Goal: Transaction & Acquisition: Purchase product/service

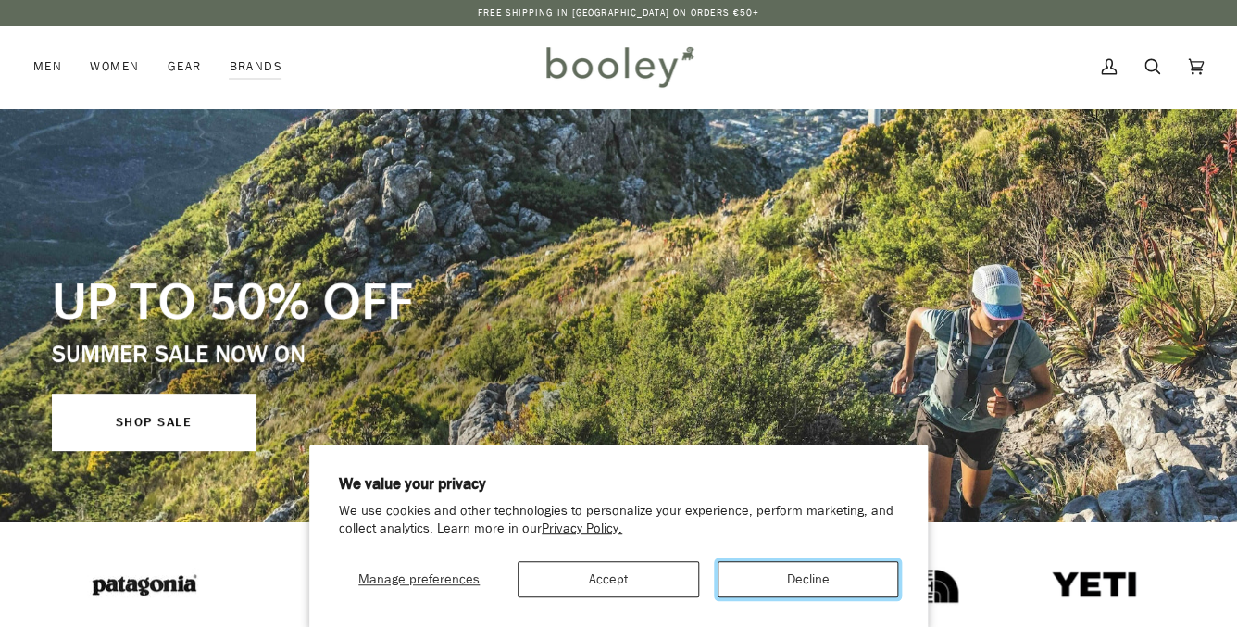
click at [794, 577] on button "Decline" at bounding box center [807, 579] width 181 height 36
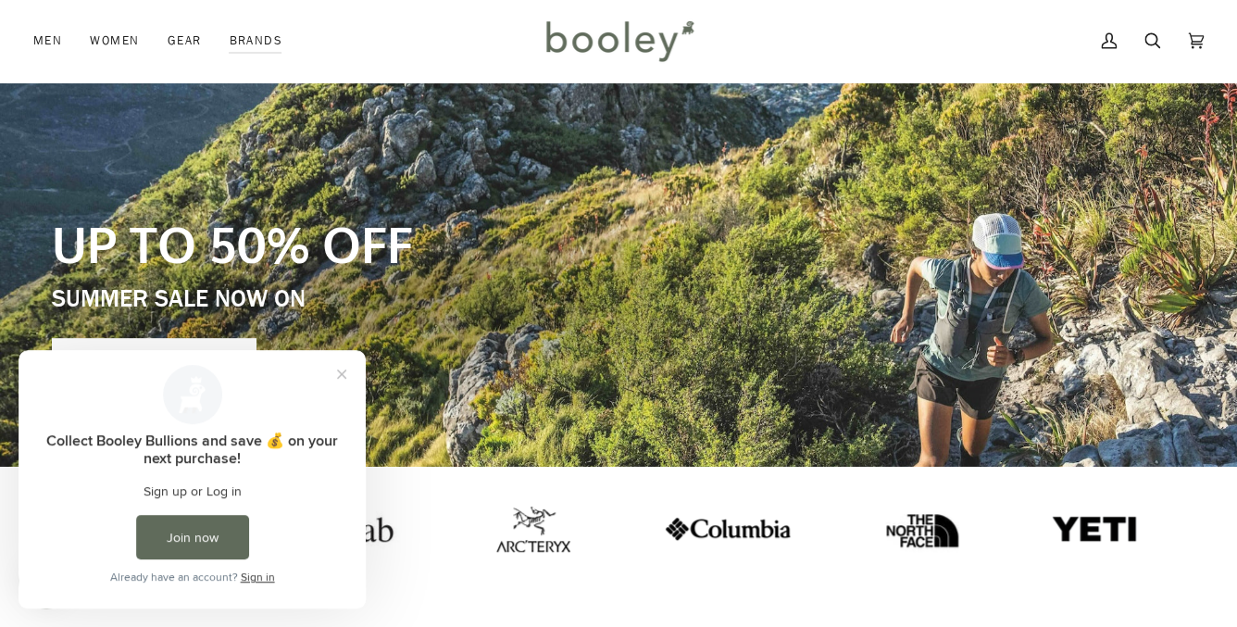
scroll to position [56, 0]
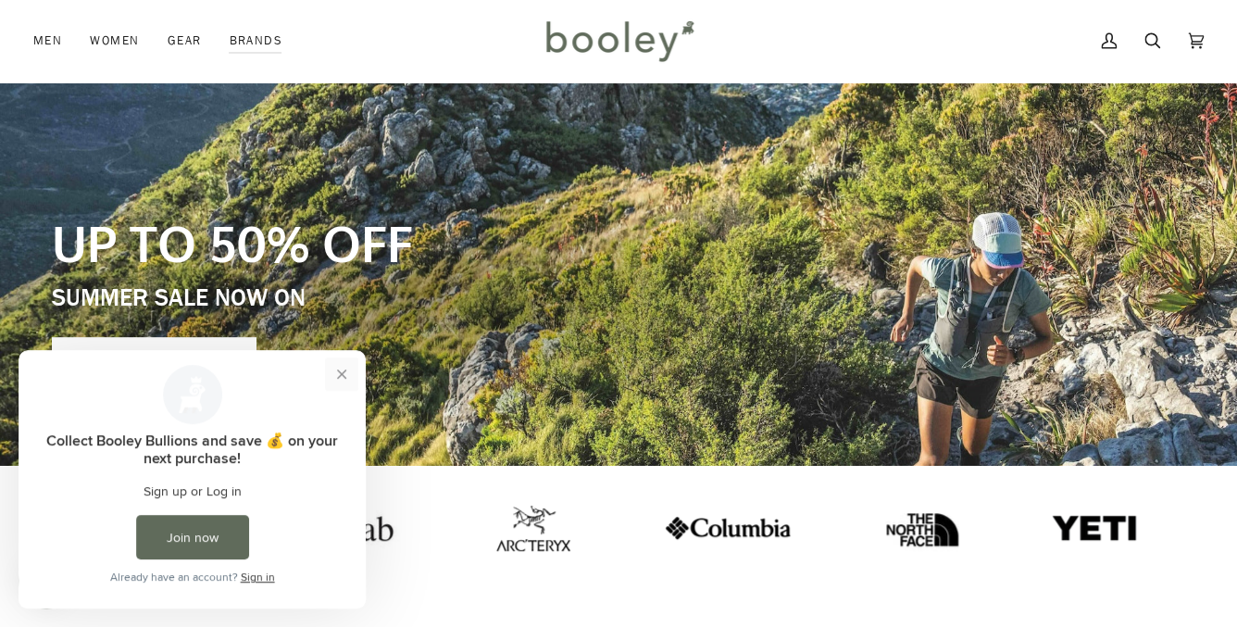
click at [339, 379] on button "Close prompt" at bounding box center [341, 373] width 33 height 33
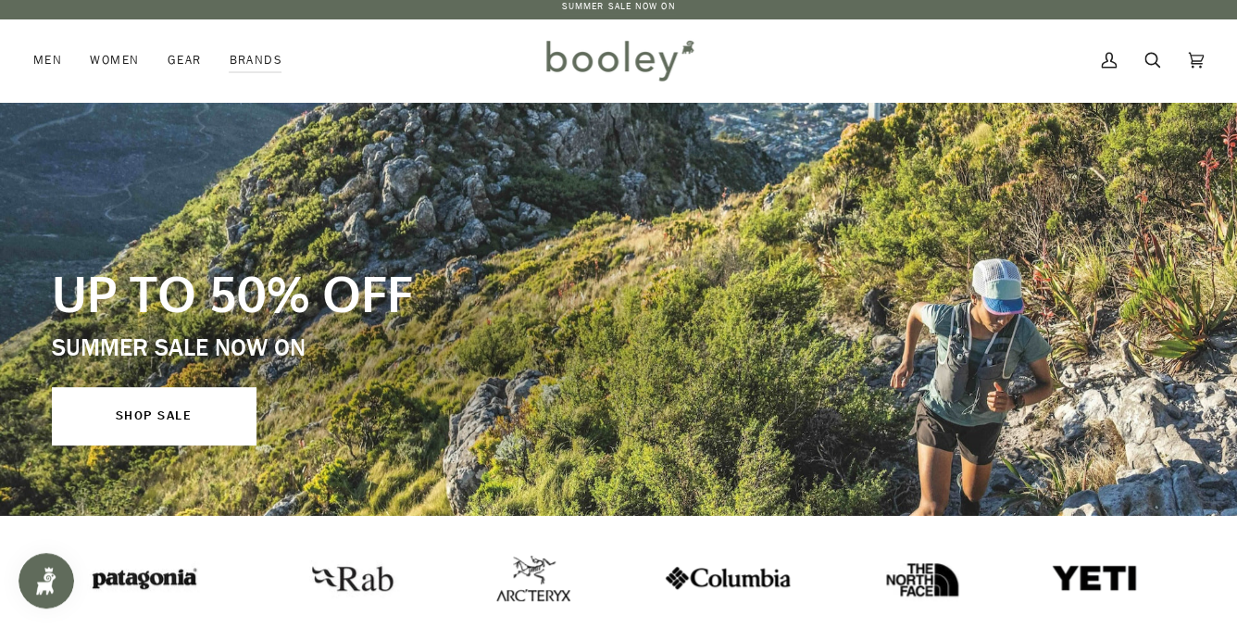
scroll to position [0, 0]
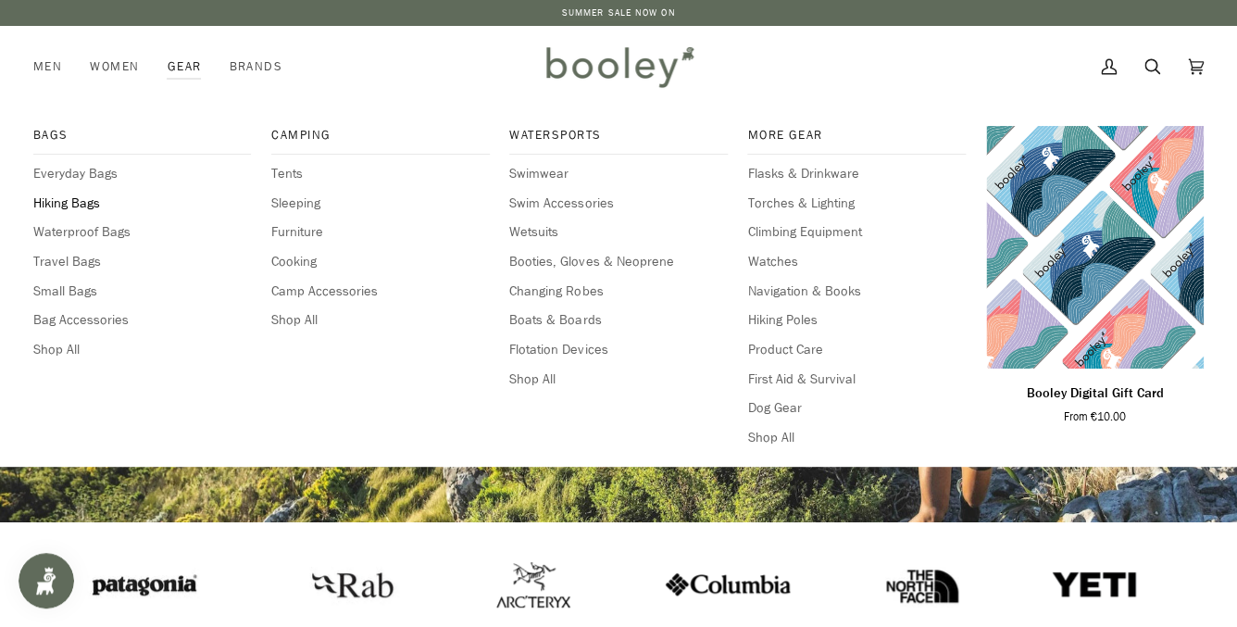
click at [93, 206] on span "Hiking Bags" at bounding box center [142, 203] width 218 height 20
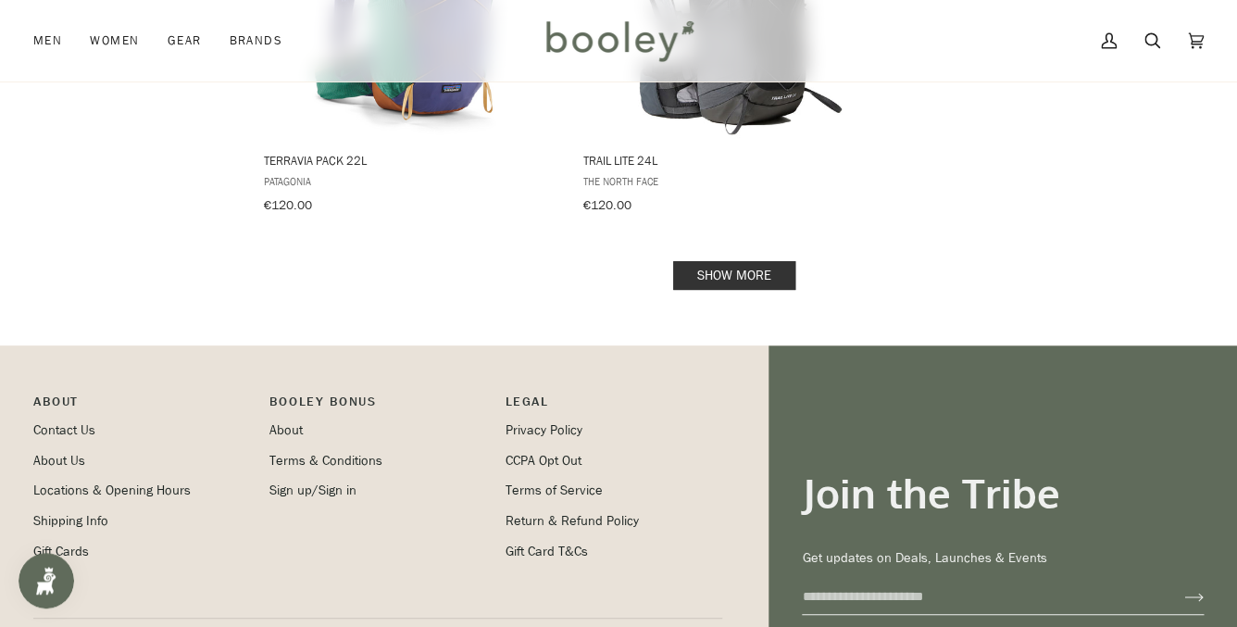
scroll to position [2809, 0]
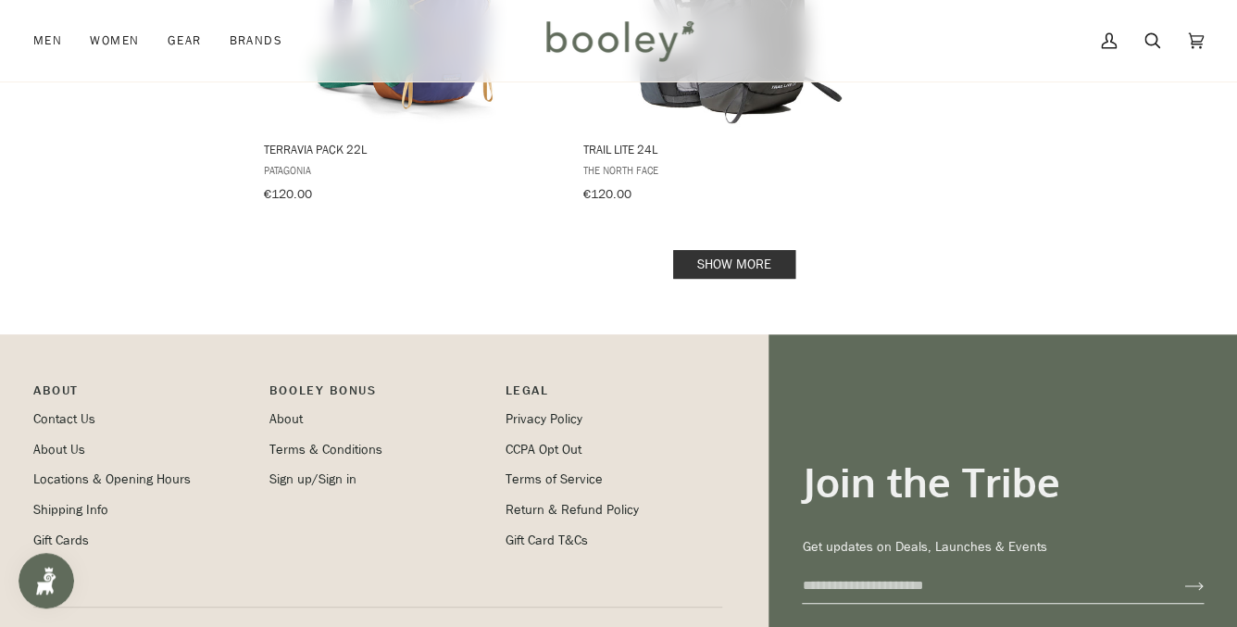
click at [716, 250] on link "Show more" at bounding box center [734, 264] width 122 height 29
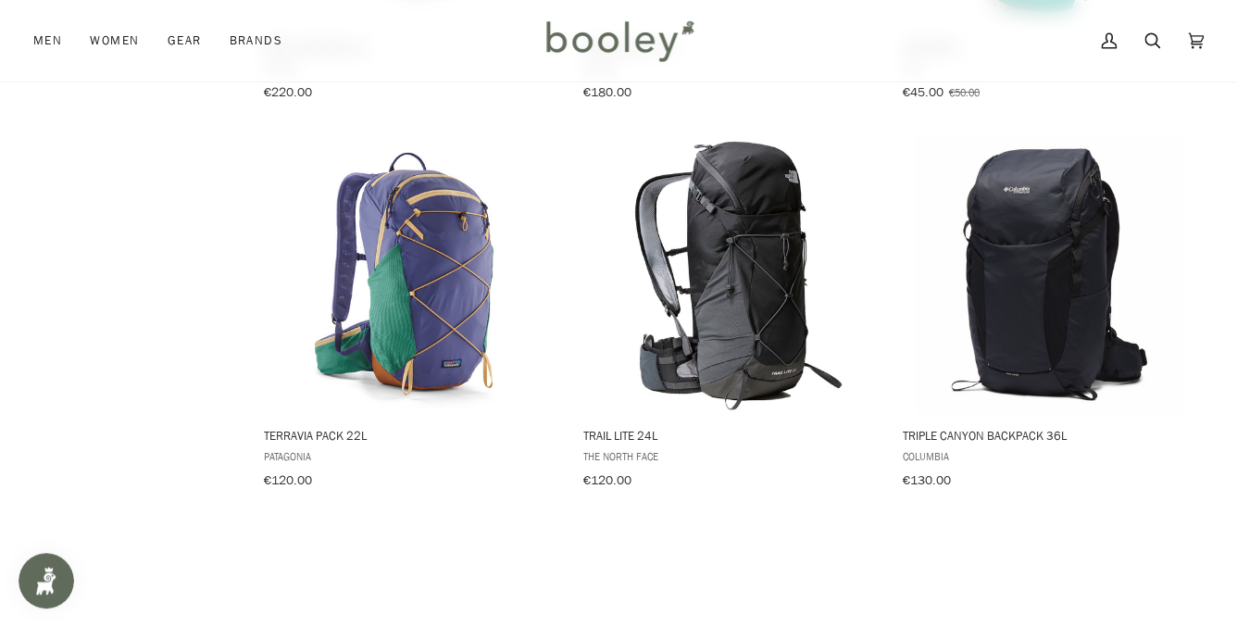
scroll to position [2514, 0]
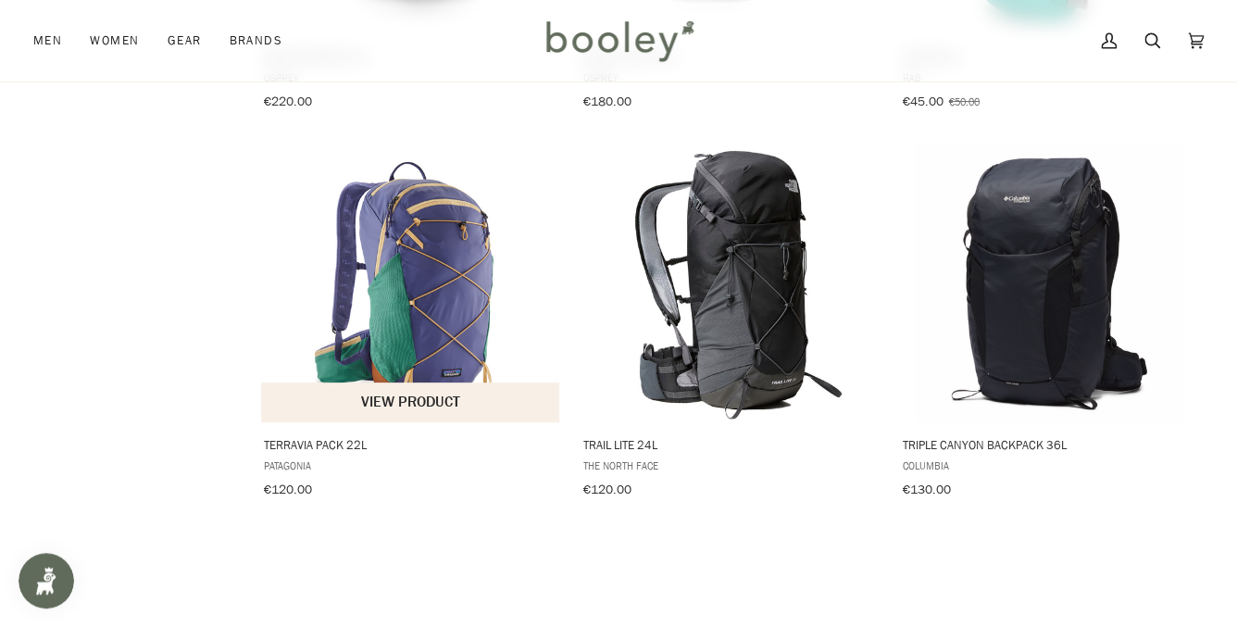
click at [441, 283] on img "Terravia Pack 22L" at bounding box center [411, 283] width 278 height 278
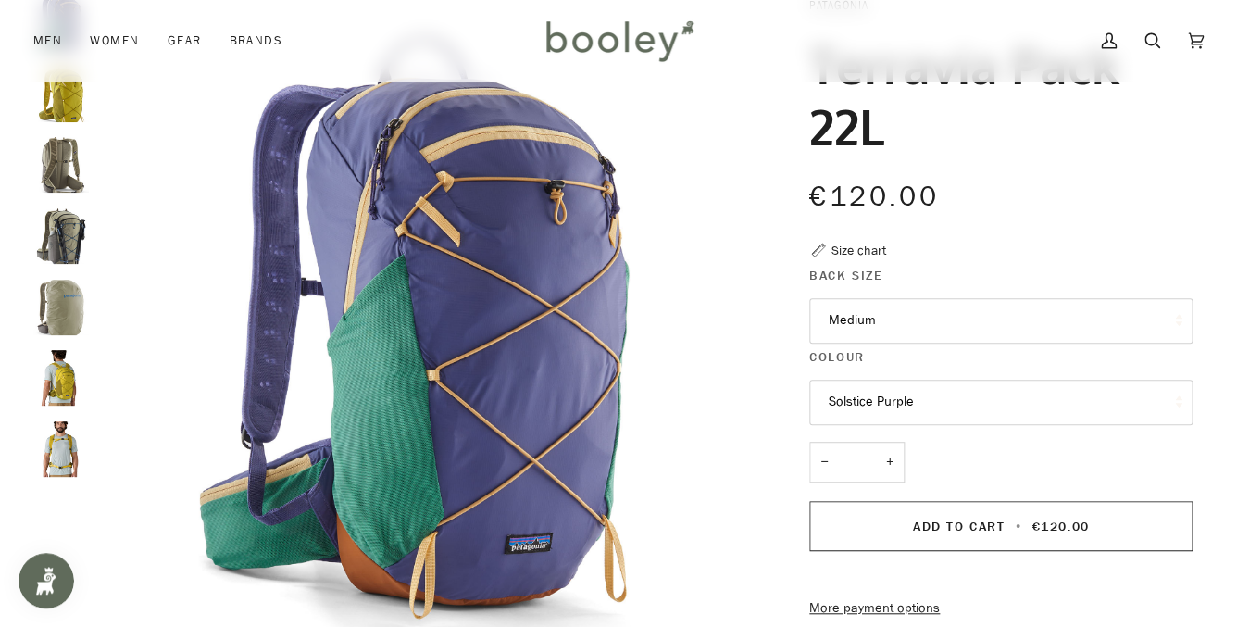
scroll to position [138, 0]
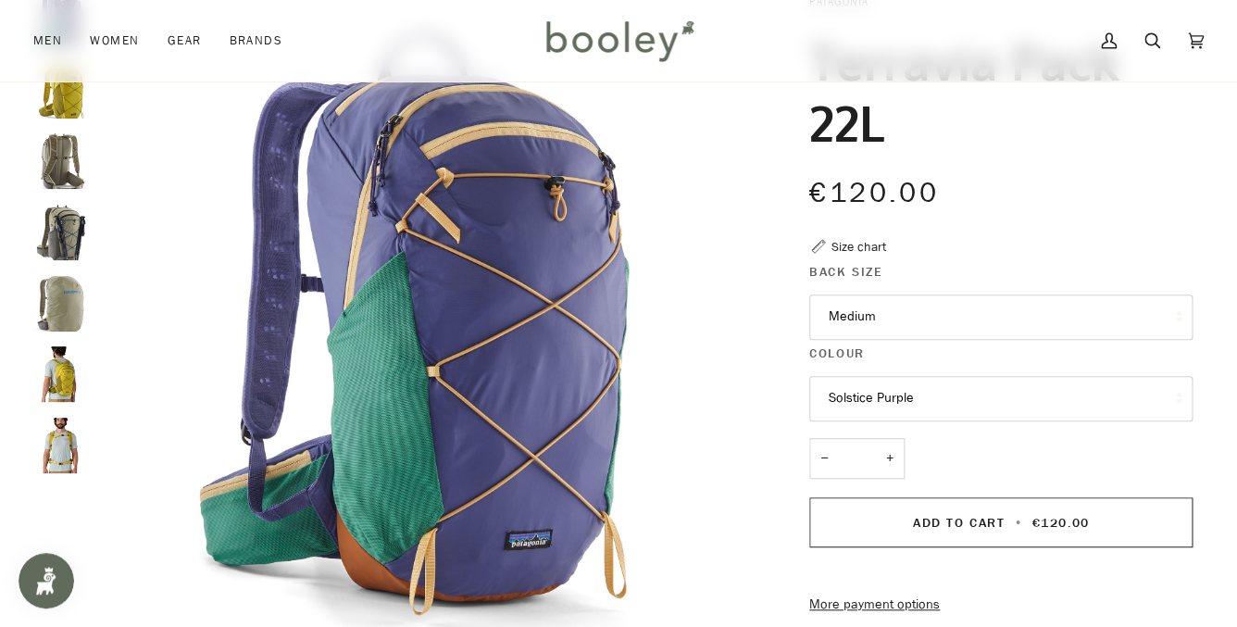
click at [952, 324] on button "Medium" at bounding box center [1000, 316] width 383 height 45
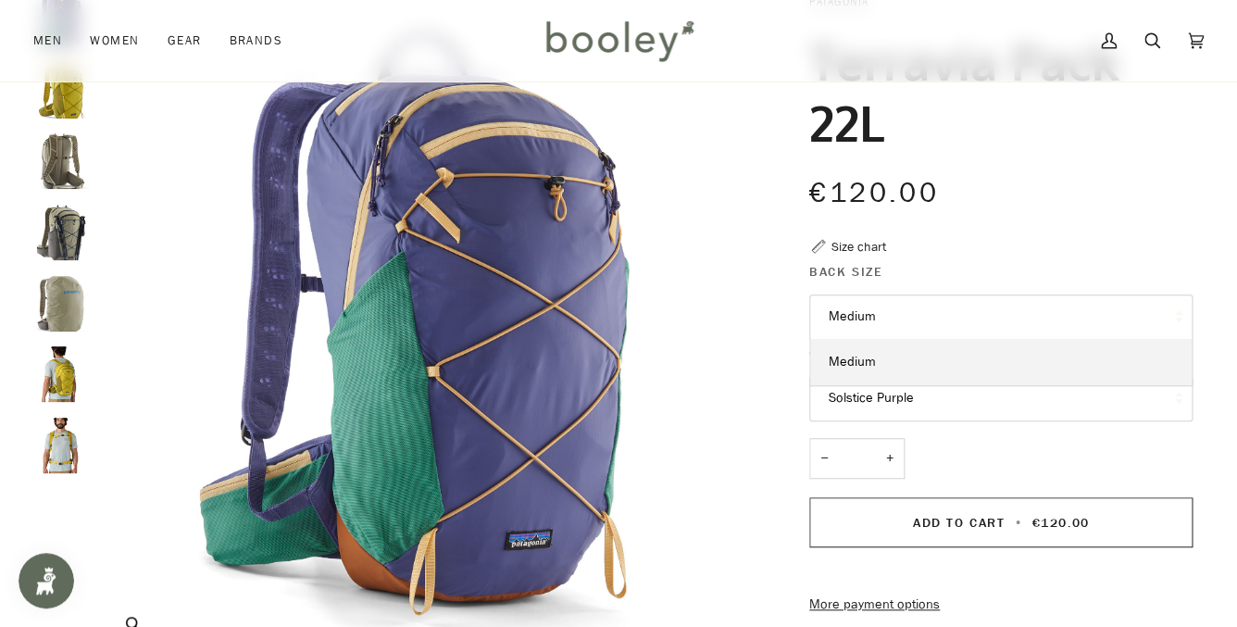
click at [694, 278] on img "Patagonia Terravia Pack 22L Solstice Purple - Booley Galway" at bounding box center [431, 325] width 666 height 666
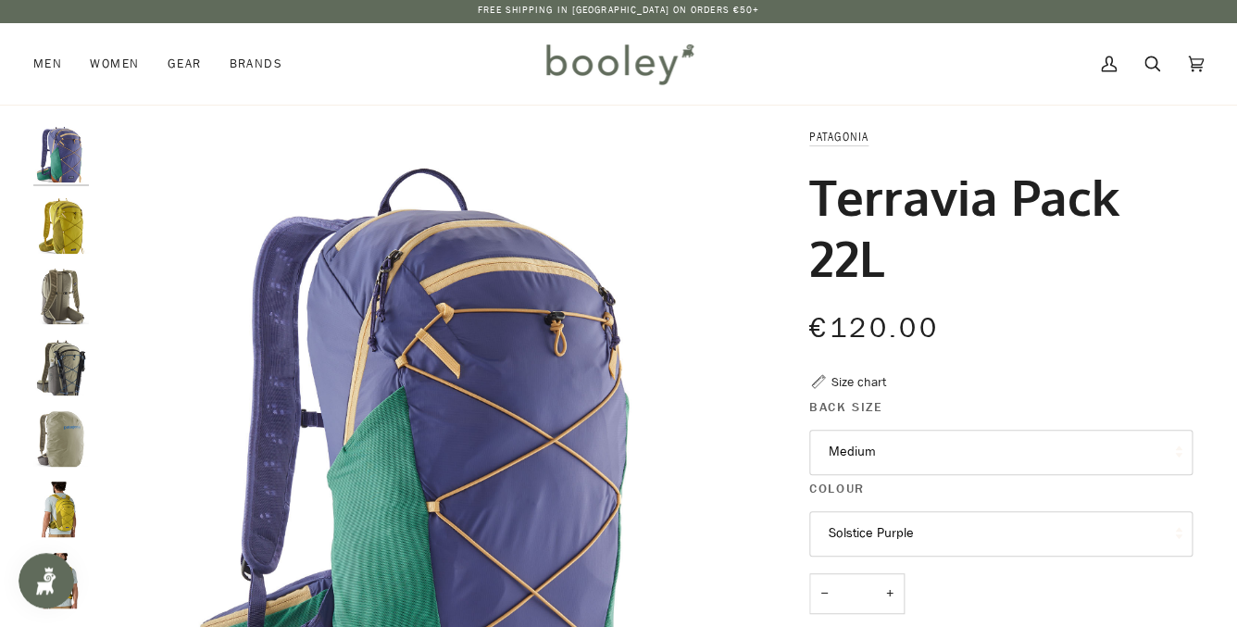
scroll to position [0, 0]
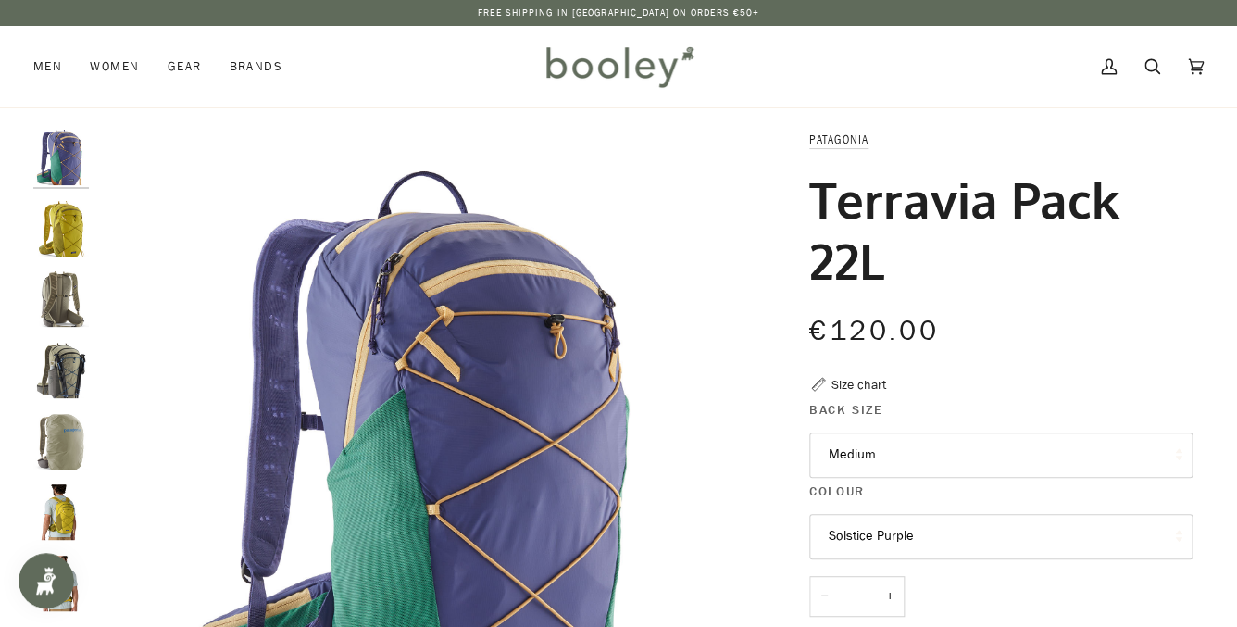
click at [53, 319] on img "Patagonia Terravia Pack 22L - Booley Galway" at bounding box center [61, 299] width 56 height 56
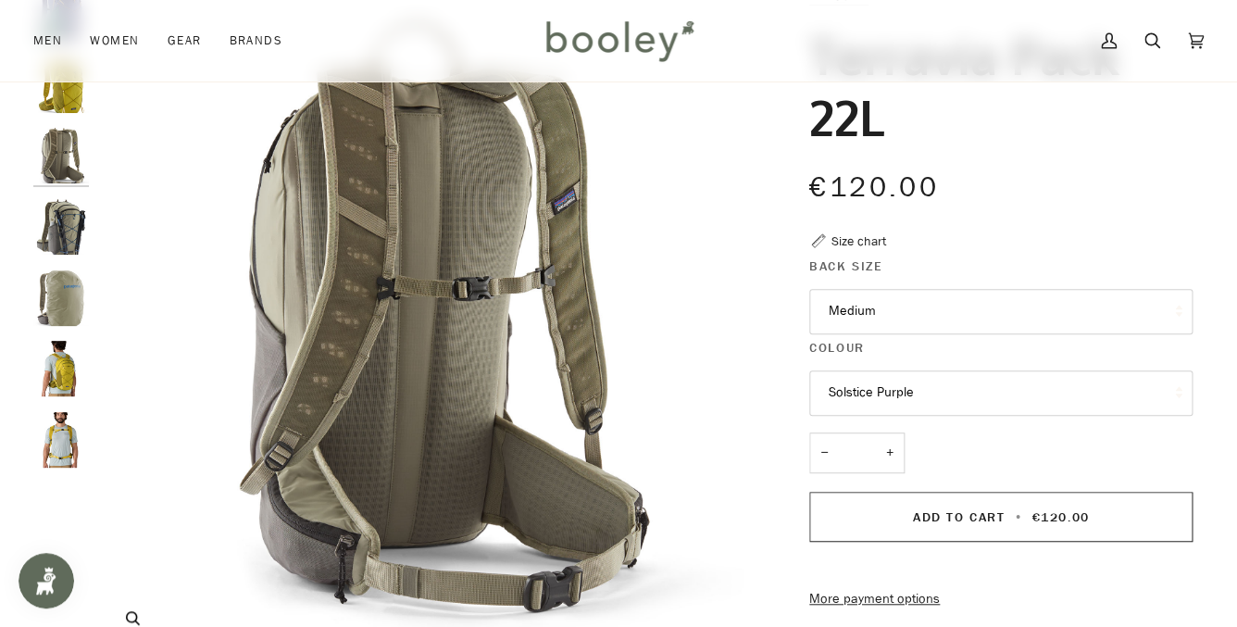
scroll to position [144, 0]
click at [69, 308] on img "Patagonia Terravia Pack 22L - Booley Galway" at bounding box center [61, 297] width 56 height 56
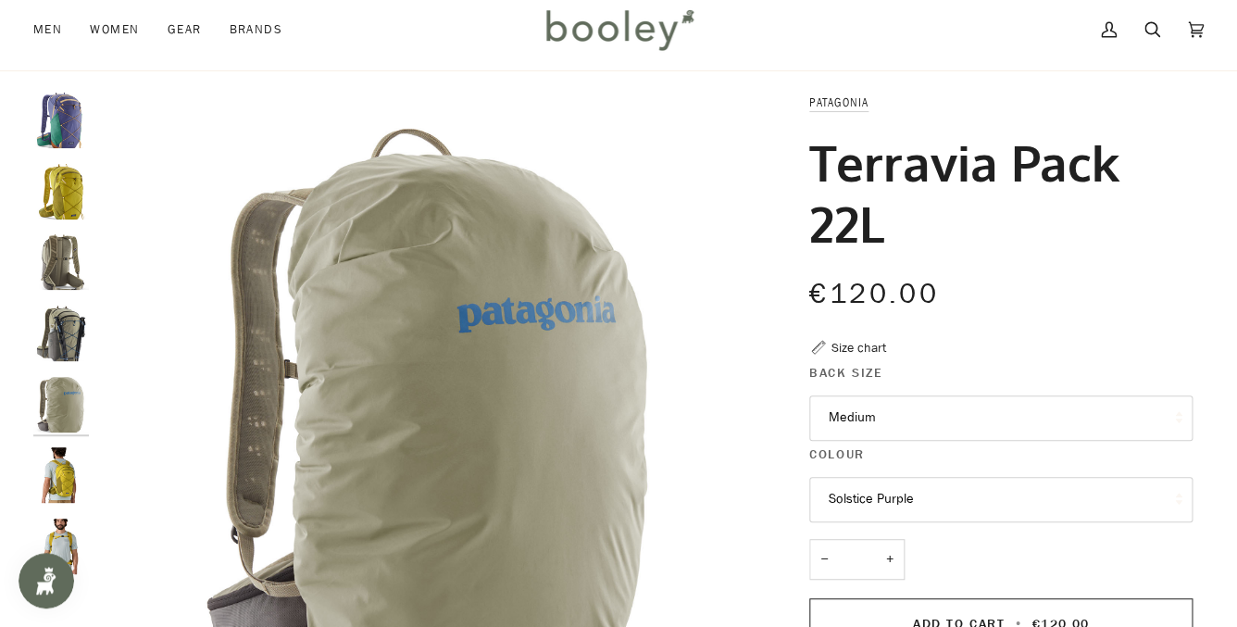
scroll to position [5, 0]
